Goal: Manage account settings

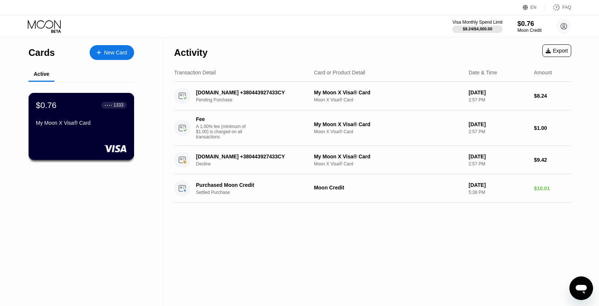
click at [110, 106] on div "● ● ● ●" at bounding box center [108, 105] width 7 height 2
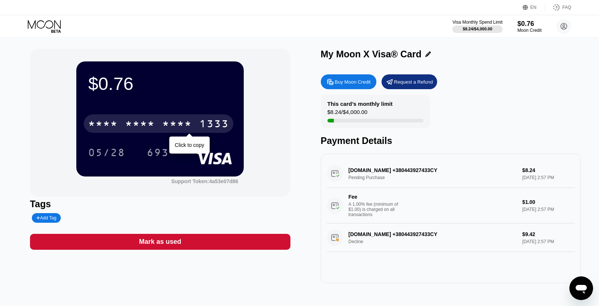
click at [176, 121] on div "* * * *" at bounding box center [177, 125] width 30 height 12
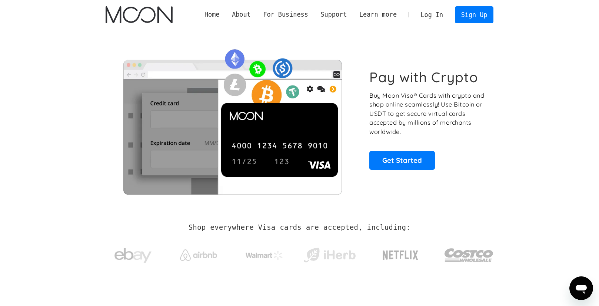
click at [436, 18] on link "Log In" at bounding box center [432, 15] width 35 height 16
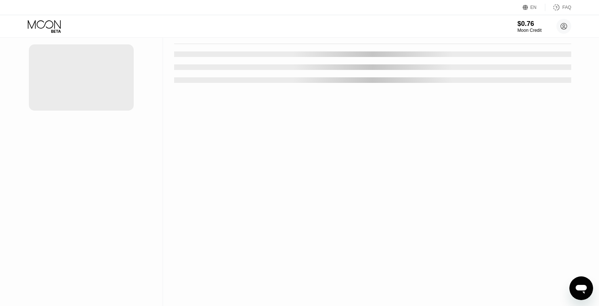
click at [225, 143] on div "Activity Export Transaction Detail Card or Product Detail Date & Time Amount" at bounding box center [372, 153] width 419 height 306
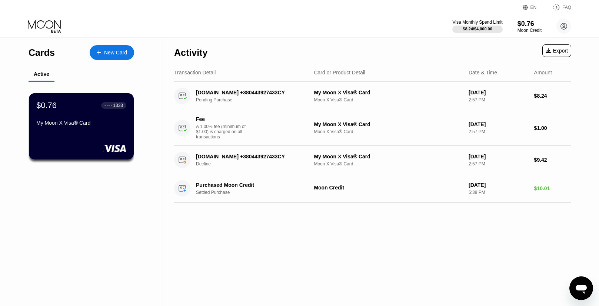
click at [98, 108] on div "$0.76 ● ● ● ● 1333" at bounding box center [81, 106] width 90 height 10
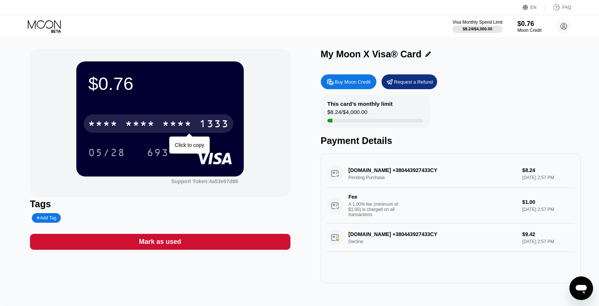
click at [180, 123] on div "* * * *" at bounding box center [177, 125] width 30 height 12
